Goal: Complete application form

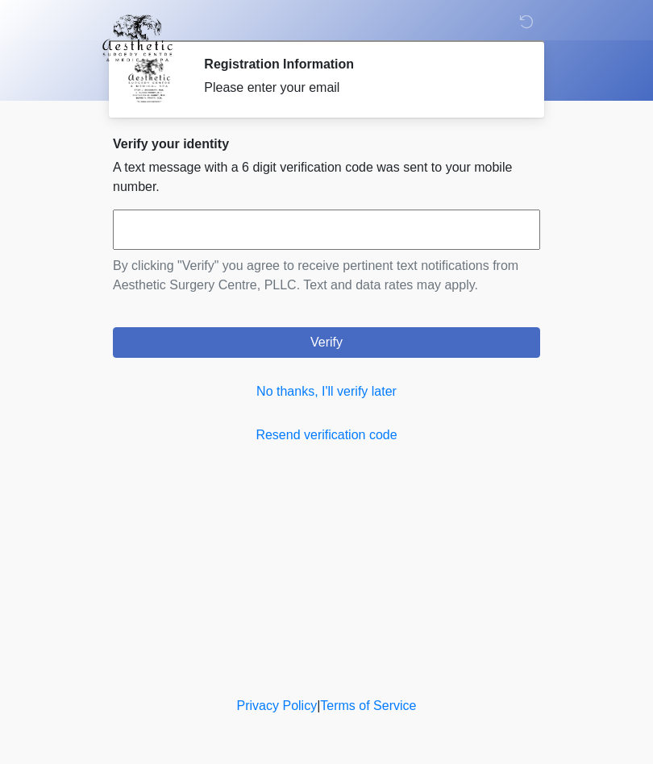
click at [379, 401] on link "No thanks, I'll verify later" at bounding box center [326, 391] width 427 height 19
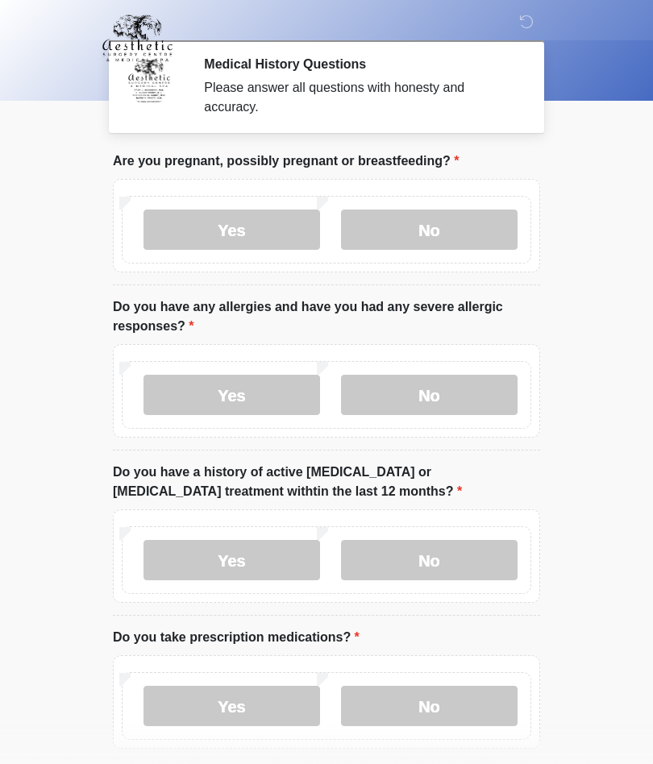
click at [431, 227] on label "No" at bounding box center [429, 230] width 177 height 40
click at [469, 397] on label "No" at bounding box center [429, 395] width 177 height 40
click at [480, 559] on label "No" at bounding box center [429, 560] width 177 height 40
click at [293, 700] on label "Yes" at bounding box center [231, 706] width 177 height 40
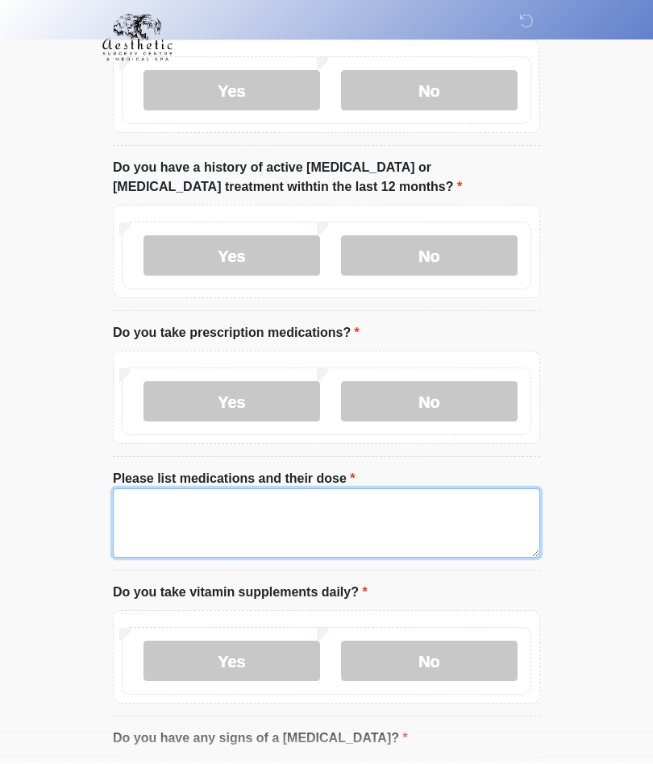
click at [405, 518] on textarea "Please list medications and their dose" at bounding box center [326, 523] width 427 height 69
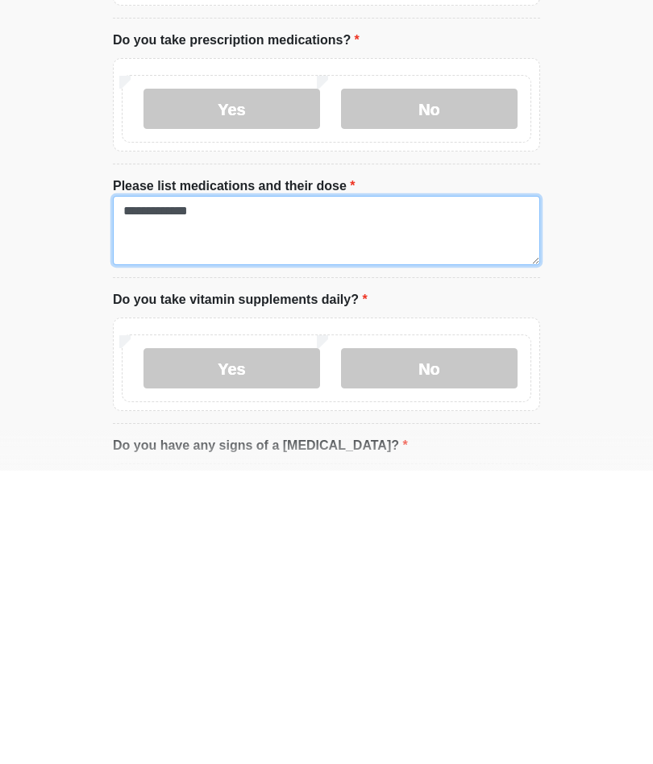
type textarea "**********"
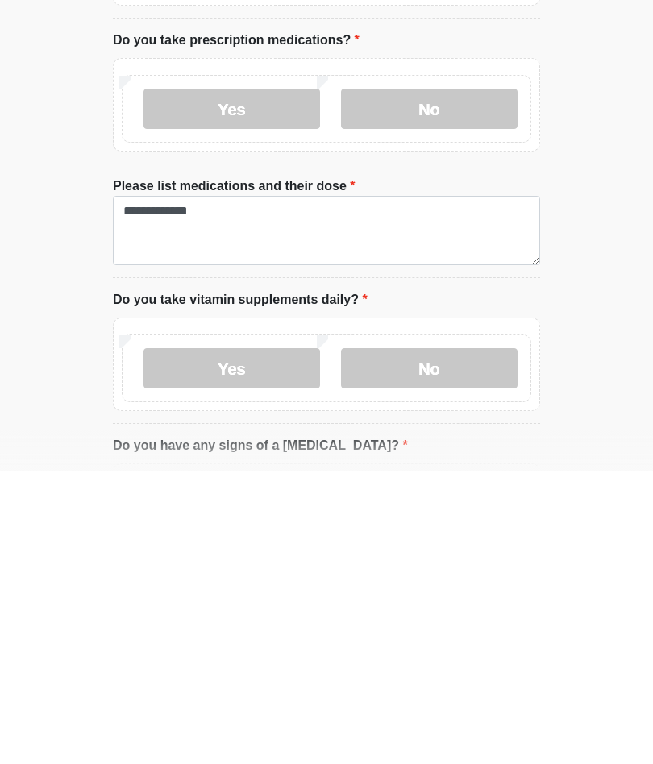
click at [260, 642] on label "Yes" at bounding box center [231, 662] width 177 height 40
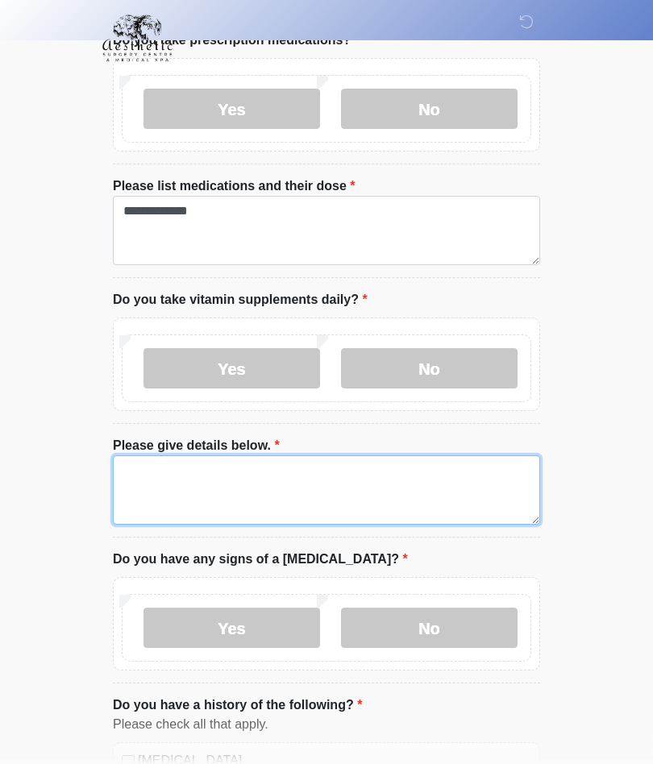
click at [362, 486] on textarea "Please give details below." at bounding box center [326, 489] width 427 height 69
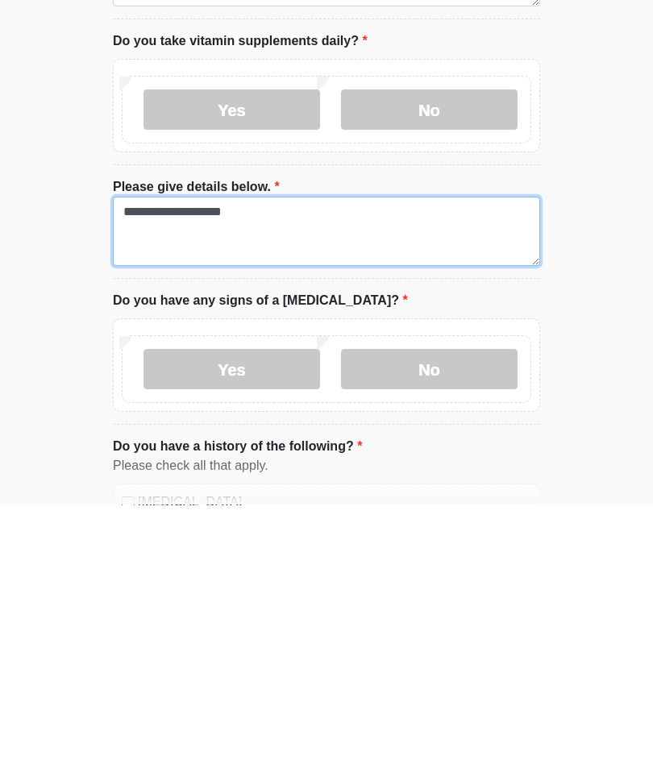
type textarea "**********"
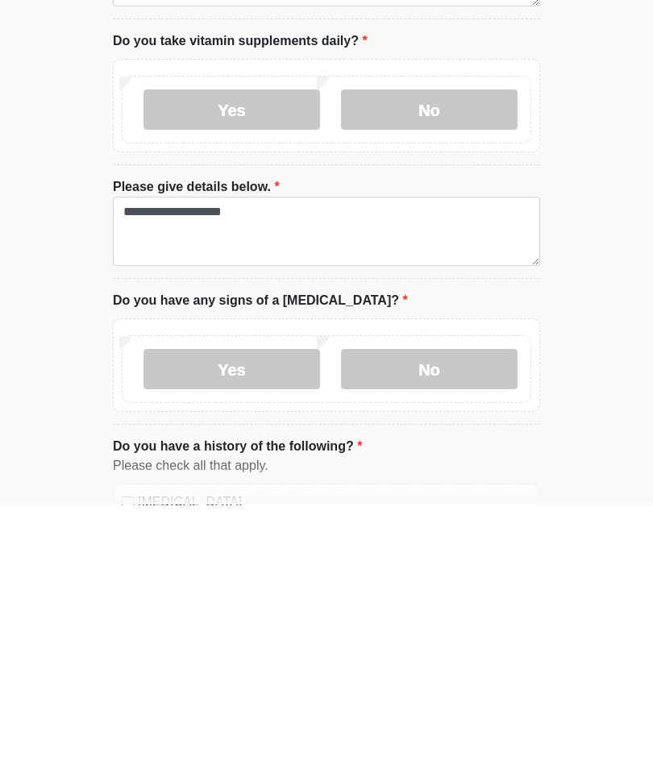
click at [433, 609] on label "No" at bounding box center [429, 629] width 177 height 40
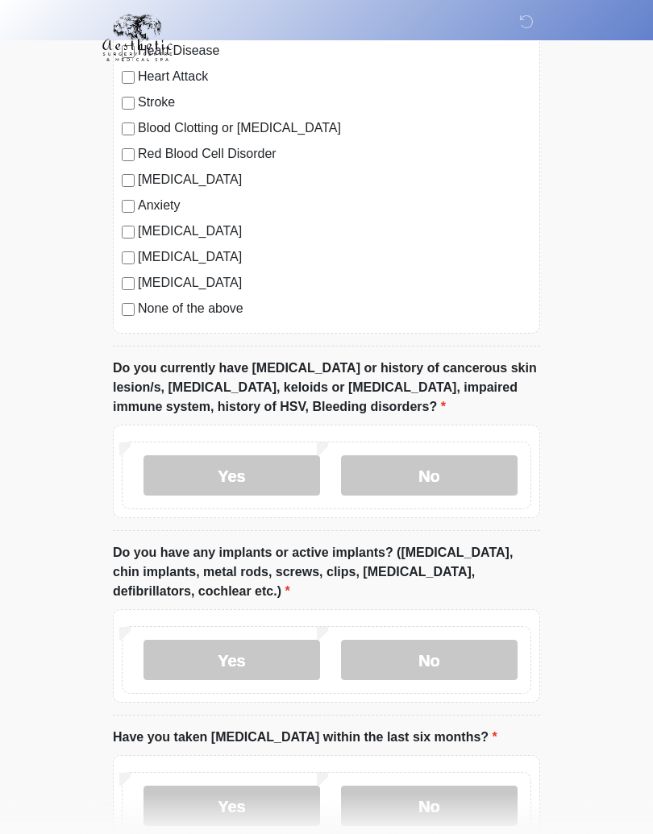
scroll to position [1337, 0]
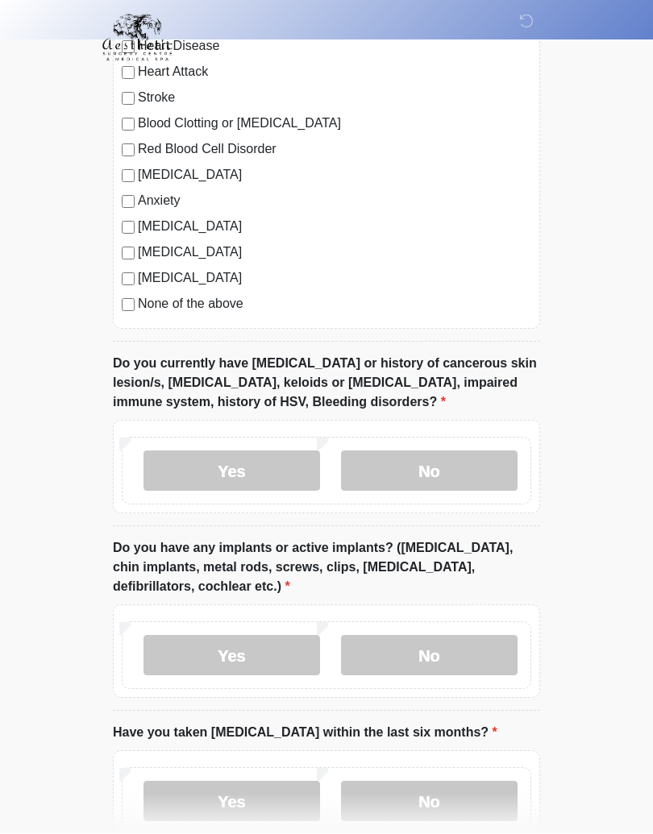
click at [466, 462] on label "No" at bounding box center [429, 471] width 177 height 40
click at [463, 657] on label "No" at bounding box center [429, 655] width 177 height 40
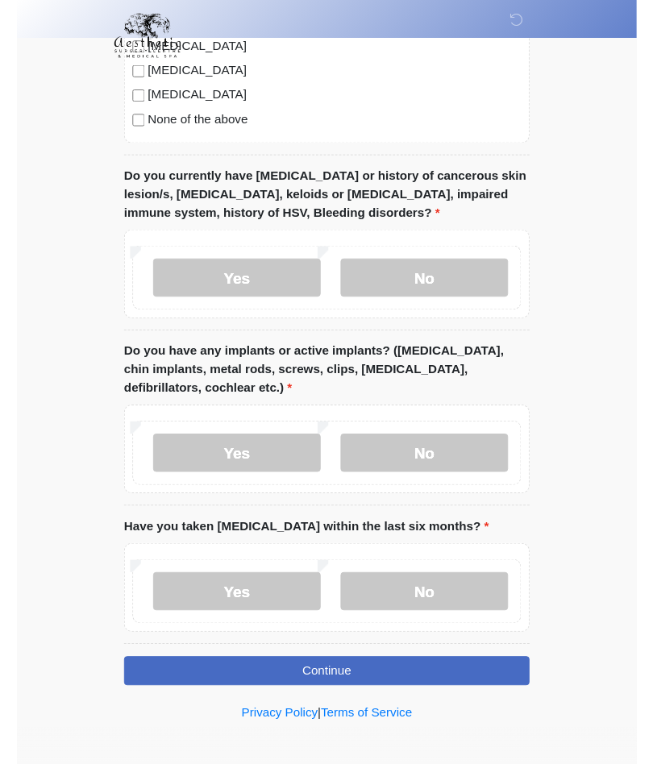
scroll to position [1556, 0]
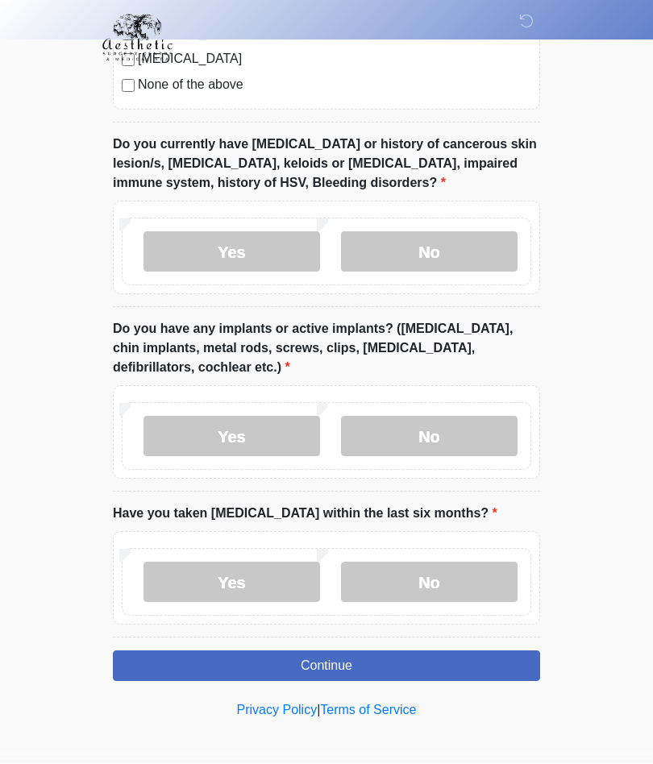
click at [489, 584] on label "No" at bounding box center [429, 583] width 177 height 40
click at [513, 662] on button "Continue" at bounding box center [326, 666] width 427 height 31
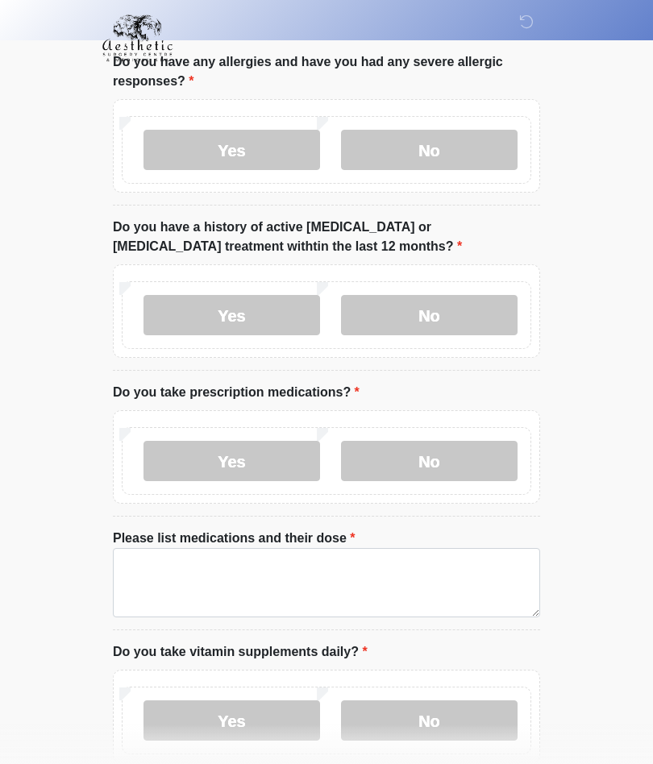
scroll to position [0, 0]
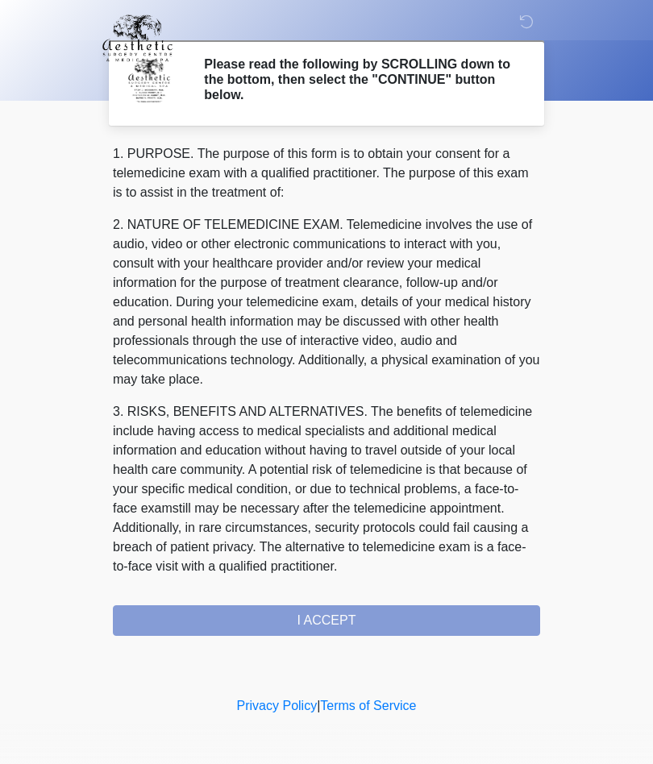
click at [521, 612] on div "1. PURPOSE. The purpose of this form is to obtain your consent for a telemedici…" at bounding box center [326, 390] width 427 height 492
click at [383, 621] on div "1. PURPOSE. The purpose of this form is to obtain your consent for a telemedici…" at bounding box center [326, 390] width 427 height 492
click at [355, 612] on div "1. PURPOSE. The purpose of this form is to obtain your consent for a telemedici…" at bounding box center [326, 390] width 427 height 492
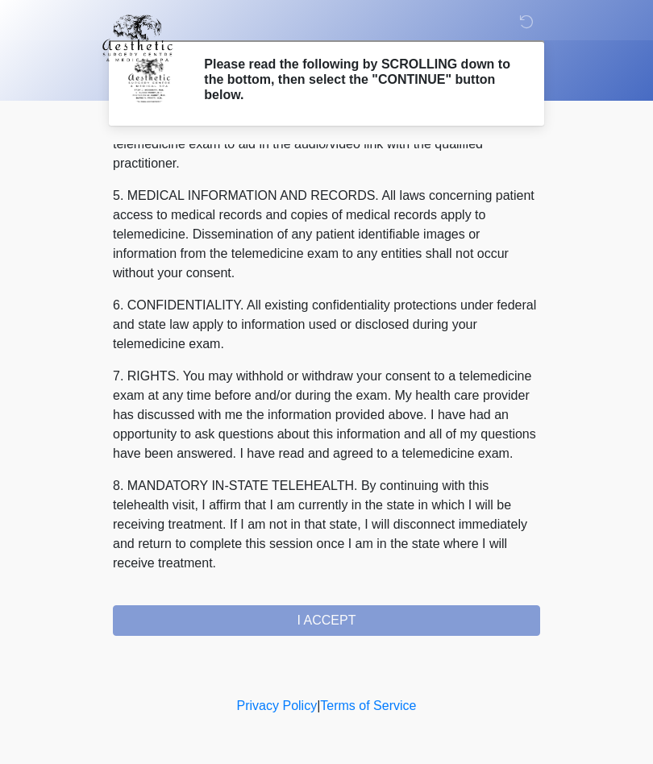
scroll to position [513, 0]
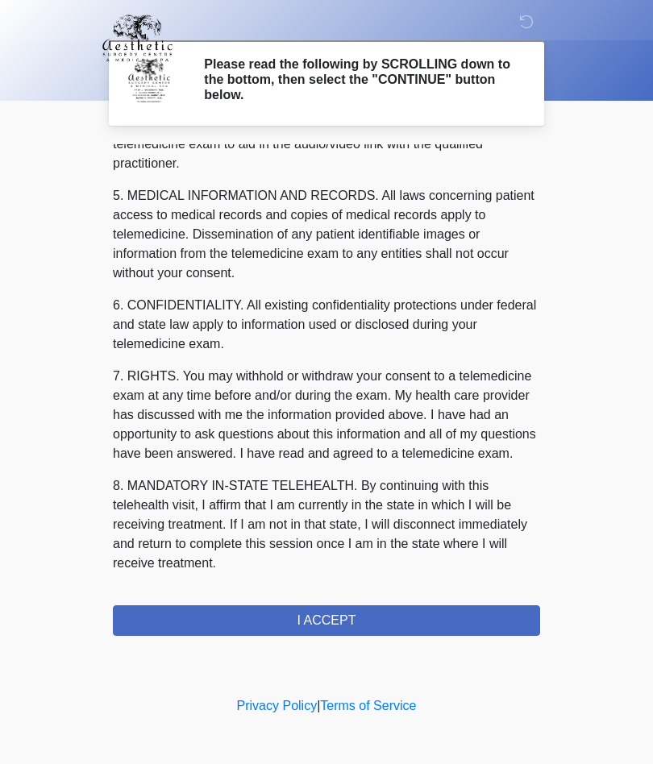
click at [337, 614] on button "I ACCEPT" at bounding box center [326, 620] width 427 height 31
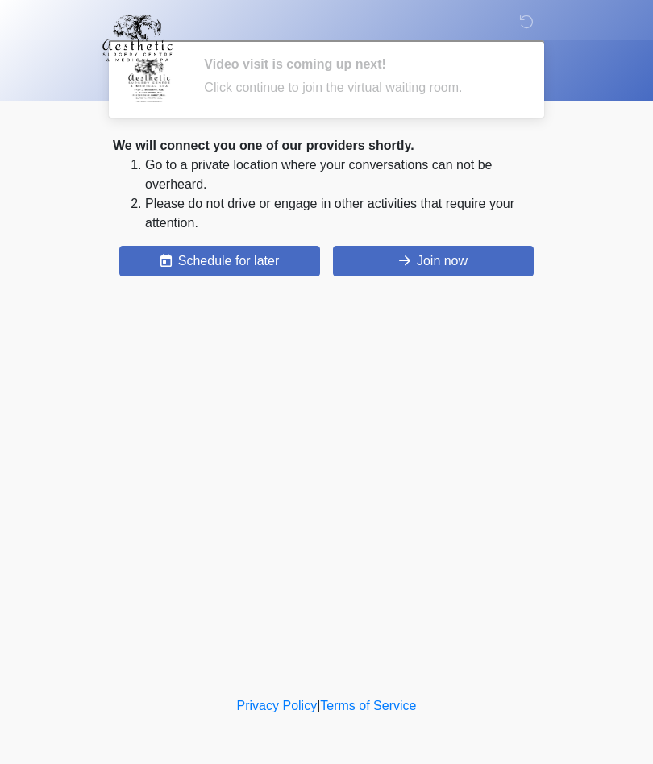
scroll to position [0, 0]
click at [482, 263] on button "Join now" at bounding box center [433, 261] width 201 height 31
